Goal: Find specific page/section: Find specific page/section

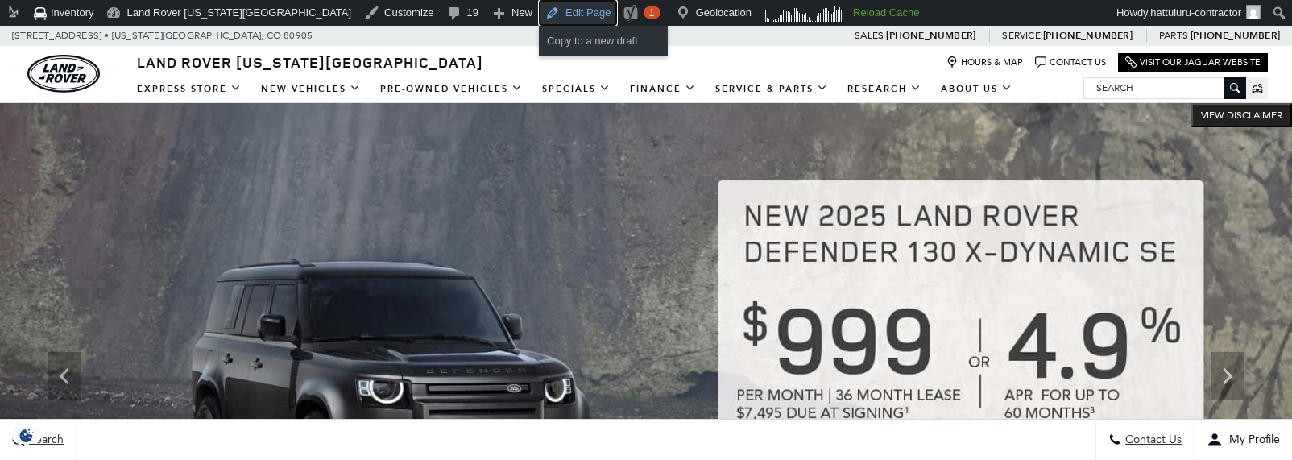
click at [539, 14] on link "Edit Page" at bounding box center [578, 13] width 78 height 26
